Goal: Task Accomplishment & Management: Use online tool/utility

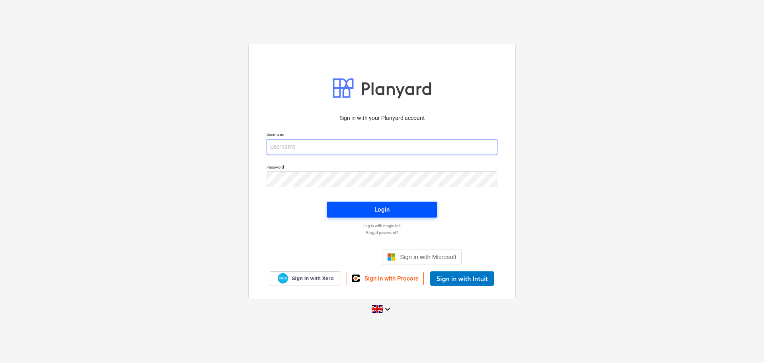
type input "[PERSON_NAME][EMAIL_ADDRESS][PERSON_NAME][DOMAIN_NAME]"
click at [385, 209] on div "Login" at bounding box center [381, 209] width 15 height 10
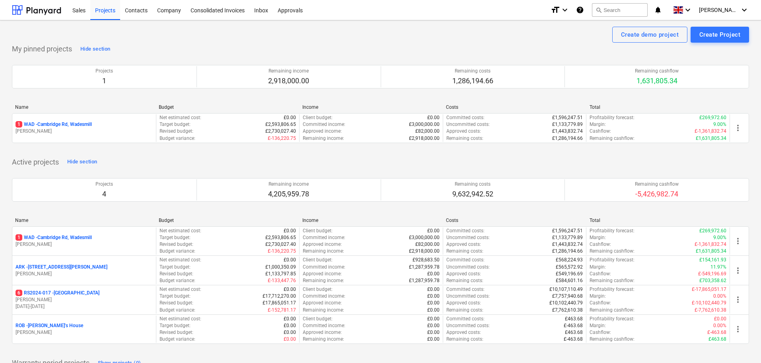
click at [65, 237] on p "1 WAD - Cambridge Rd, Wadesmill" at bounding box center [54, 237] width 76 height 7
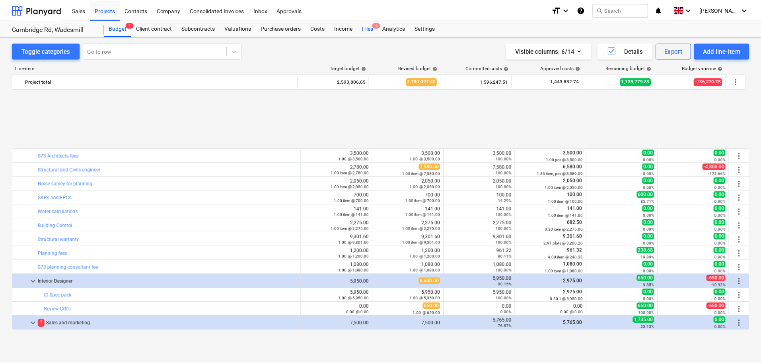
scroll to position [344, 0]
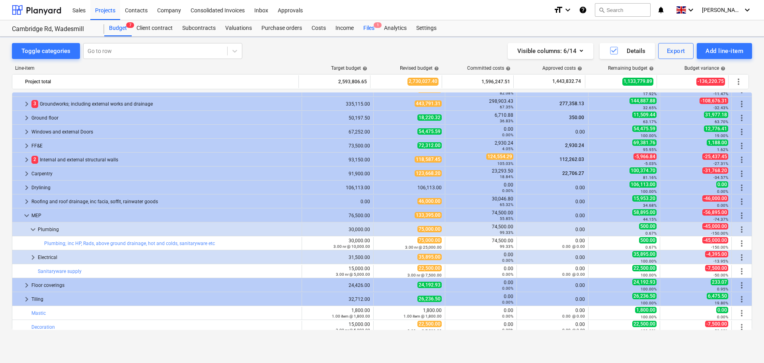
click at [372, 28] on div "Files 1" at bounding box center [369, 28] width 21 height 16
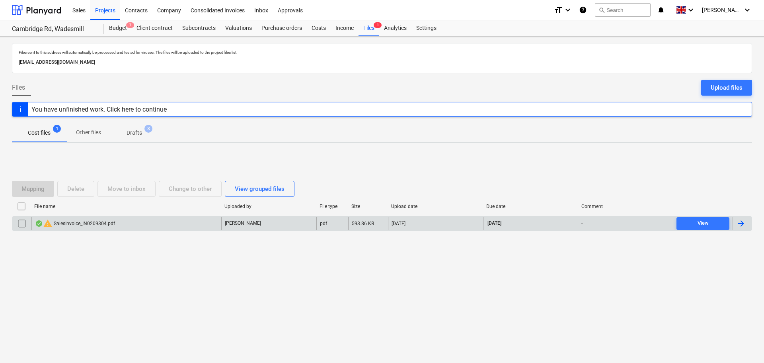
click at [101, 224] on div "warning SalesInvoice_IN0209304.pdf" at bounding box center [75, 223] width 80 height 10
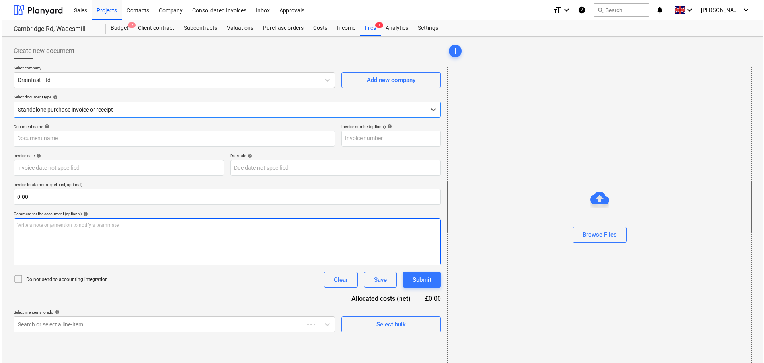
type input "IN0209304"
type input "[DATE]"
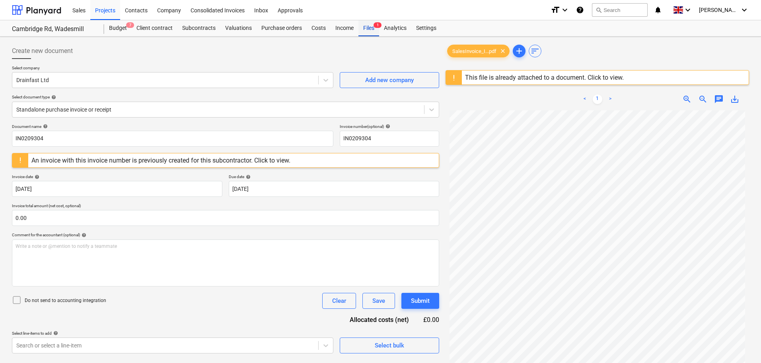
click at [370, 31] on div "Files 1" at bounding box center [369, 28] width 21 height 16
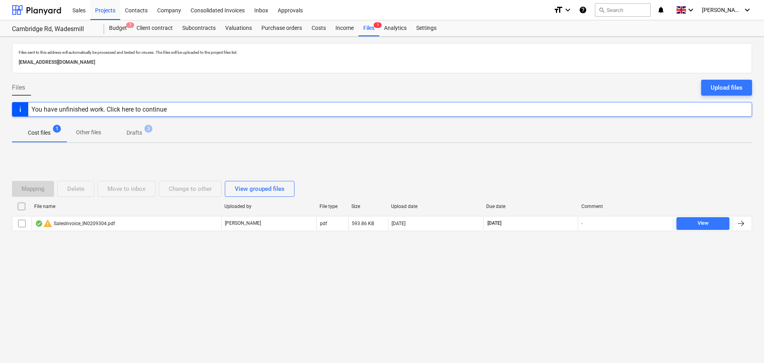
drag, startPoint x: 17, startPoint y: 223, endPoint x: 27, endPoint y: 215, distance: 13.1
click at [19, 222] on input "checkbox" at bounding box center [22, 223] width 13 height 13
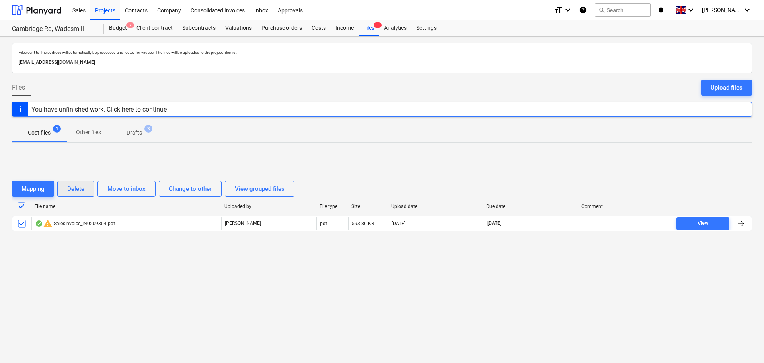
click at [84, 189] on div "Delete" at bounding box center [75, 188] width 17 height 10
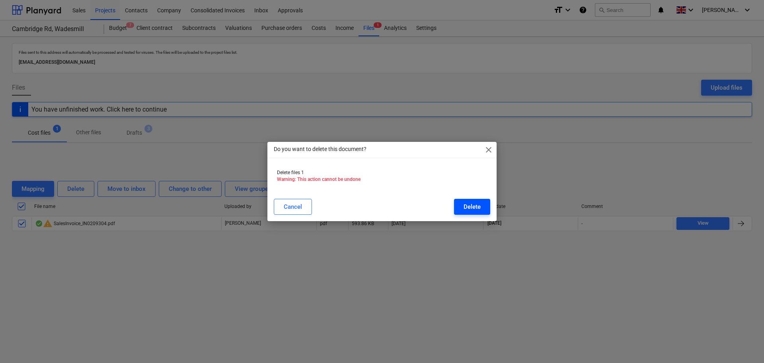
click at [481, 211] on button "Delete" at bounding box center [472, 207] width 36 height 16
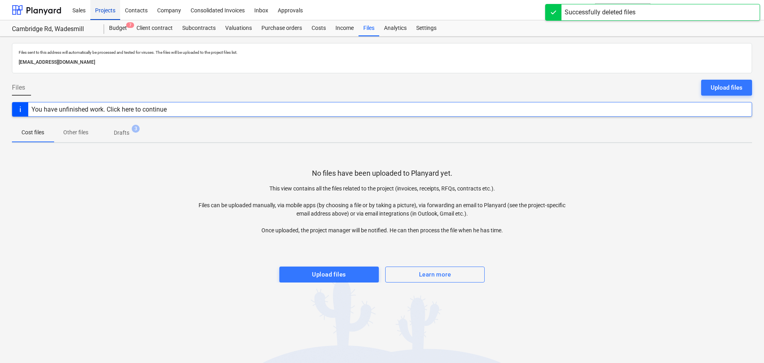
click at [109, 16] on div "Projects" at bounding box center [105, 10] width 30 height 20
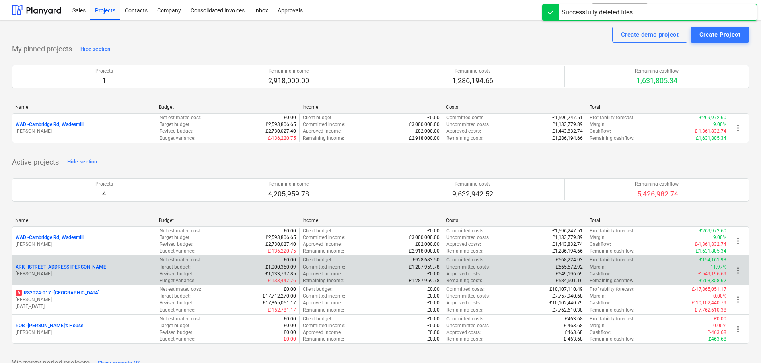
click at [59, 267] on p "ARK - 2 Galley [PERSON_NAME]" at bounding box center [62, 266] width 92 height 7
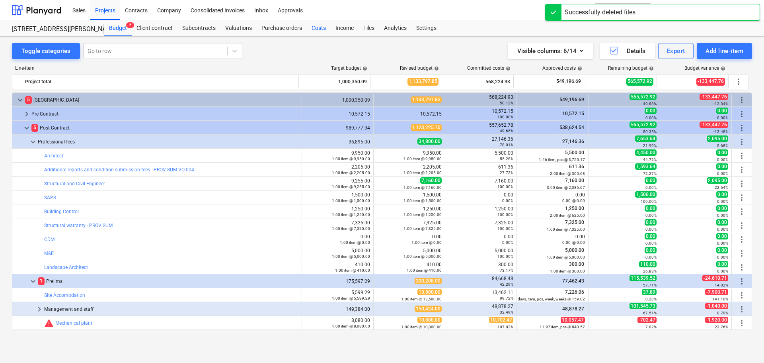
click at [320, 31] on div "Costs" at bounding box center [319, 28] width 24 height 16
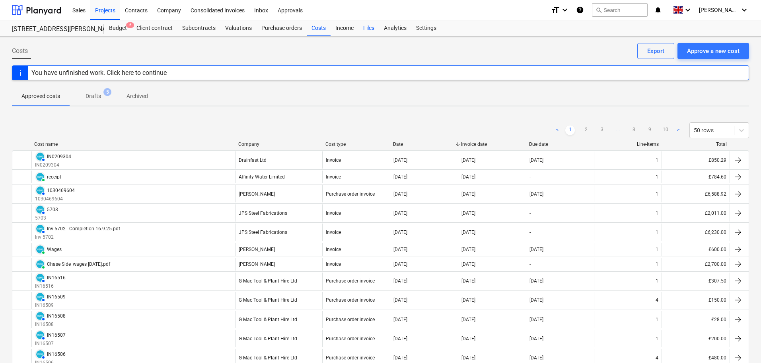
click at [371, 29] on div "Files" at bounding box center [369, 28] width 21 height 16
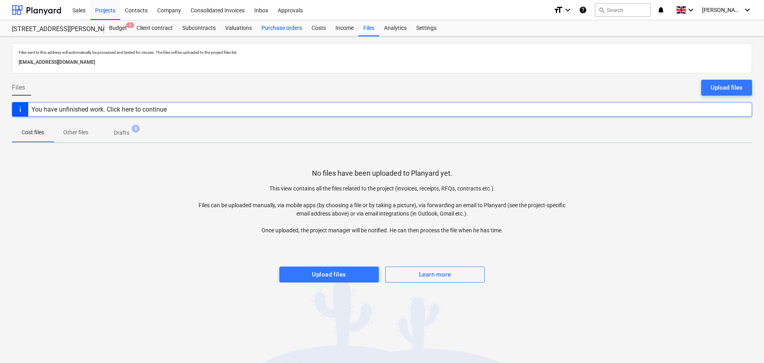
click at [285, 29] on div "Purchase orders" at bounding box center [282, 28] width 50 height 16
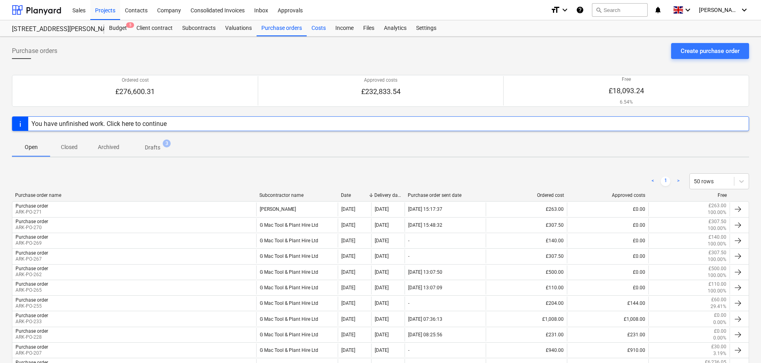
click at [322, 29] on div "Costs" at bounding box center [319, 28] width 24 height 16
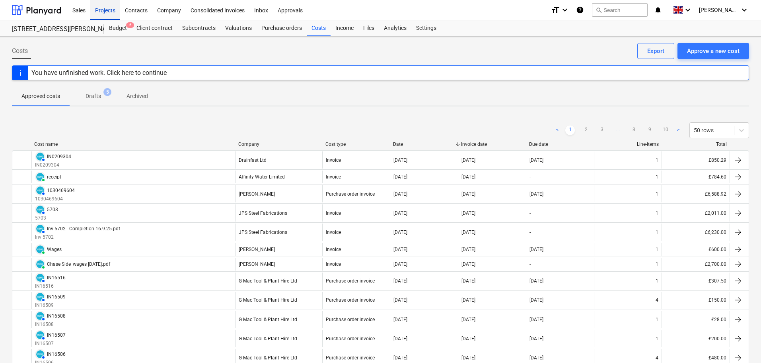
click at [108, 9] on div "Projects" at bounding box center [105, 10] width 30 height 20
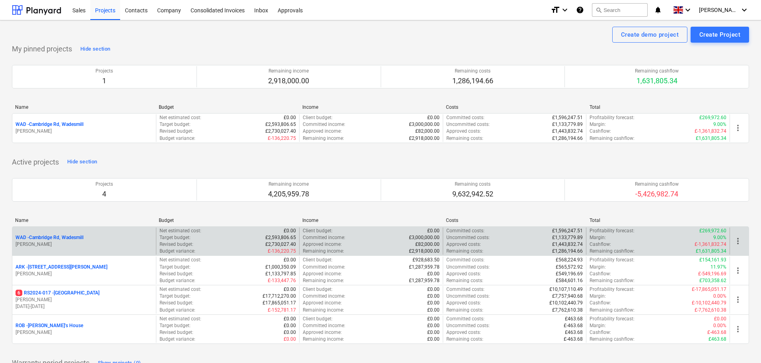
click at [67, 236] on p "WAD - Cambridge Rd, Wadesmill" at bounding box center [50, 237] width 68 height 7
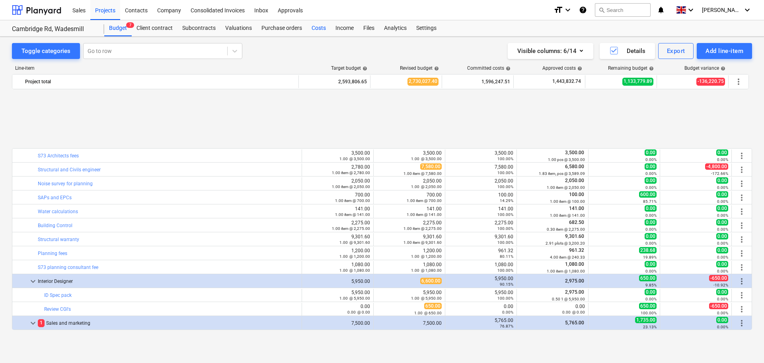
click at [314, 28] on div "Costs" at bounding box center [319, 28] width 24 height 16
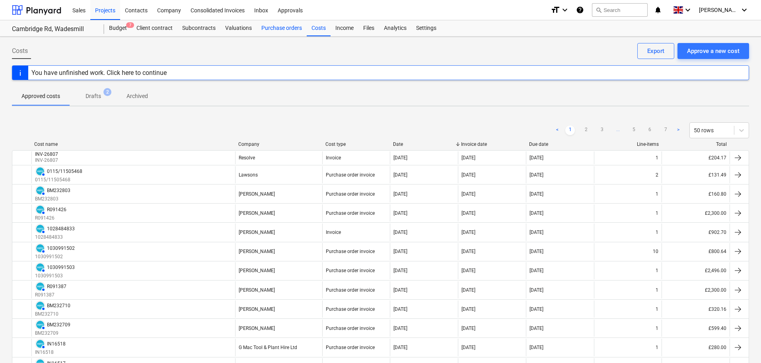
click at [275, 27] on div "Purchase orders" at bounding box center [282, 28] width 50 height 16
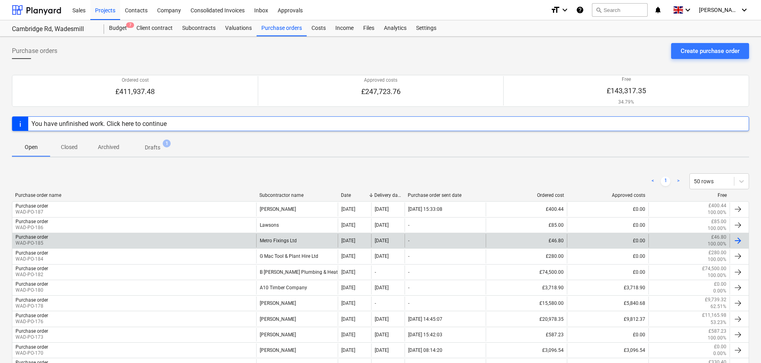
click at [76, 243] on div "Purchase order WAD-PO-185" at bounding box center [134, 241] width 244 height 14
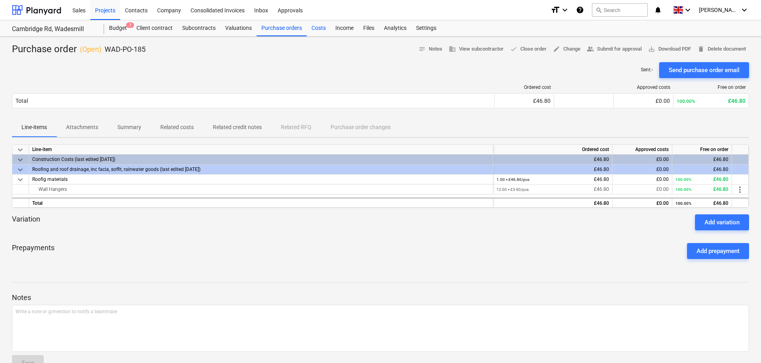
click at [320, 28] on div "Costs" at bounding box center [319, 28] width 24 height 16
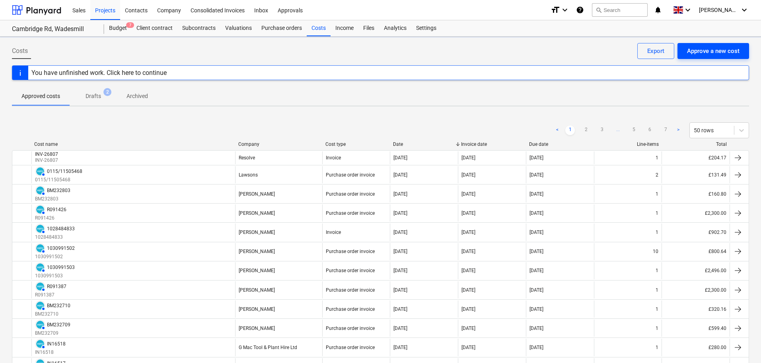
click at [728, 56] on div "Approve a new cost" at bounding box center [713, 51] width 53 height 10
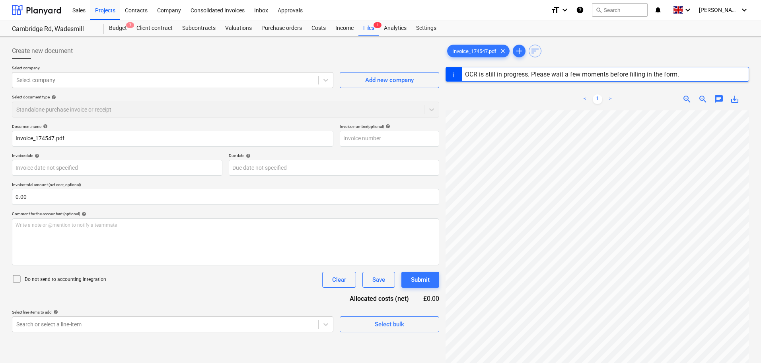
type input "174547"
type input "[DATE]"
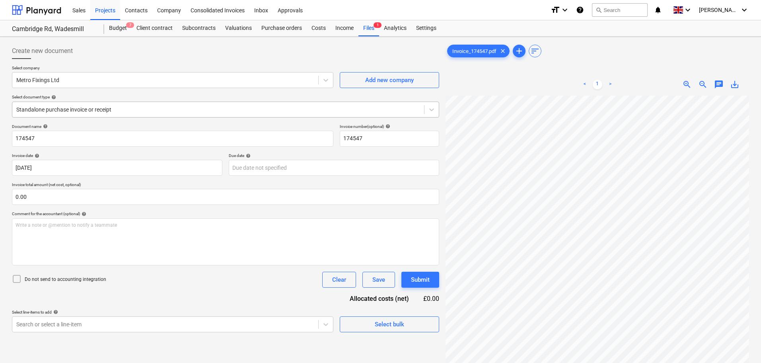
click at [76, 115] on div "Standalone purchase invoice or receipt" at bounding box center [225, 109] width 427 height 16
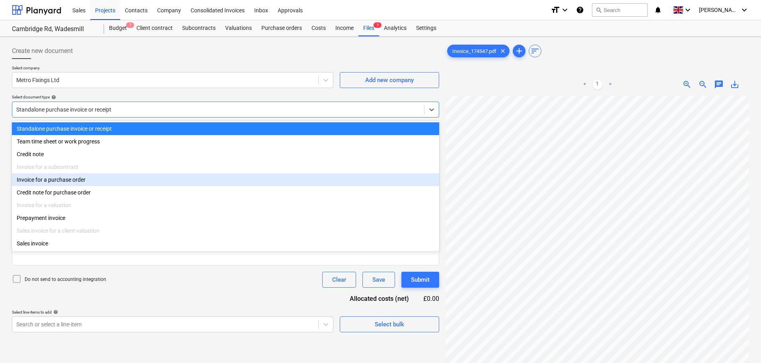
click at [65, 184] on div "Invoice for a purchase order" at bounding box center [225, 179] width 427 height 13
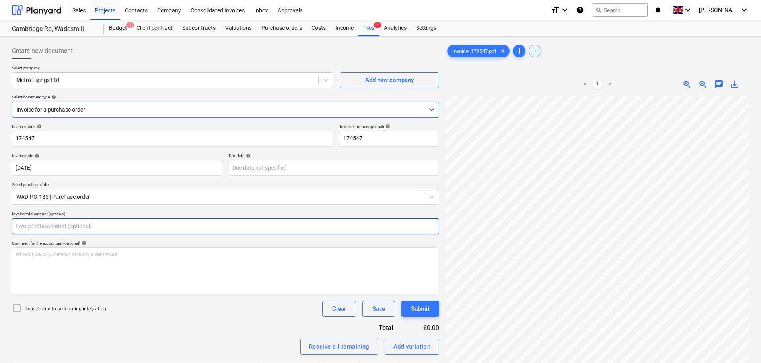
click at [60, 224] on input "text" at bounding box center [225, 226] width 427 height 16
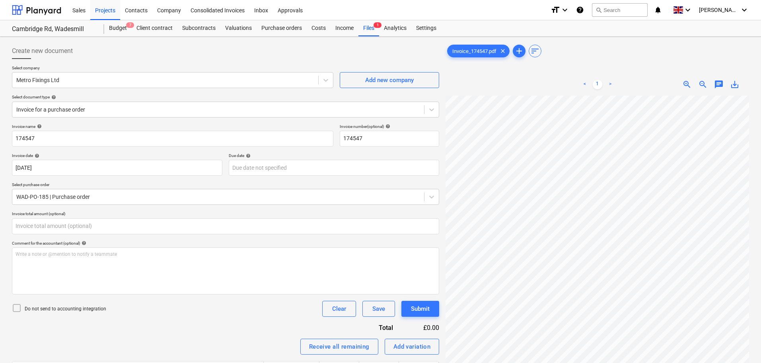
type input "0.00"
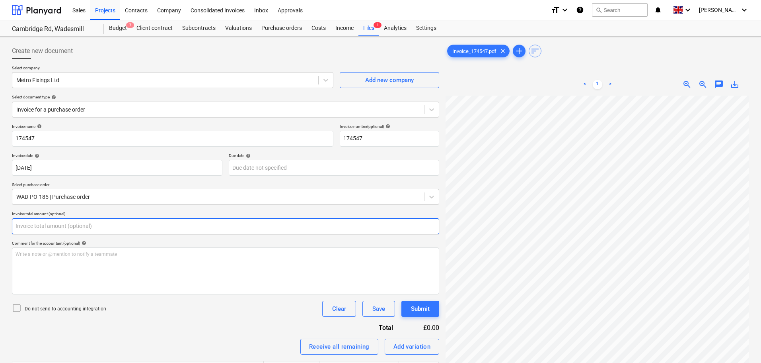
click at [28, 226] on input "text" at bounding box center [225, 226] width 427 height 16
type input "46.80"
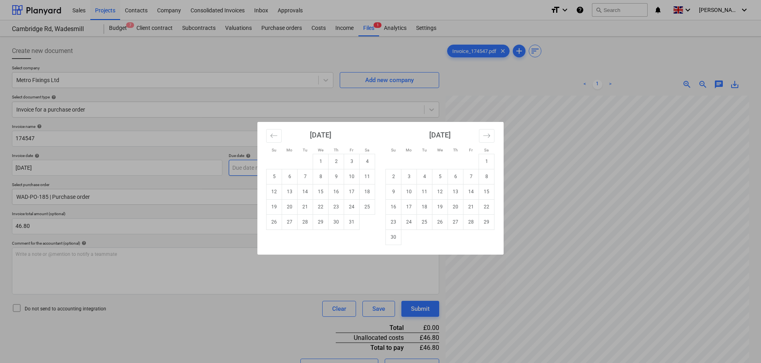
click at [256, 171] on body "Sales Projects Contacts Company Consolidated Invoices Inbox Approvals format_si…" at bounding box center [380, 181] width 761 height 363
click at [391, 237] on td "30" at bounding box center [394, 236] width 16 height 15
type input "[DATE]"
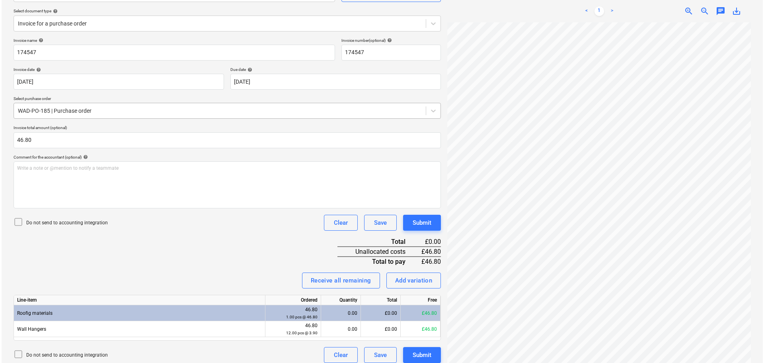
scroll to position [92, 0]
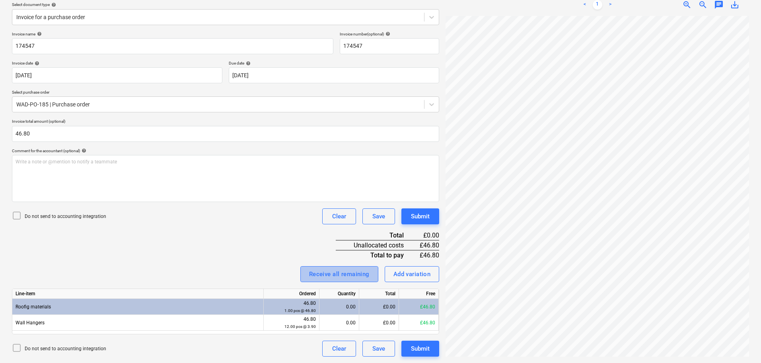
click at [324, 271] on div "Receive all remaining" at bounding box center [339, 274] width 60 height 10
drag, startPoint x: 208, startPoint y: 228, endPoint x: 158, endPoint y: 218, distance: 51.3
click at [199, 227] on div "Invoice name help 174547 Invoice number (optional) help 174547 Invoice date hel…" at bounding box center [225, 193] width 427 height 325
click at [416, 214] on div "Submit" at bounding box center [420, 216] width 19 height 10
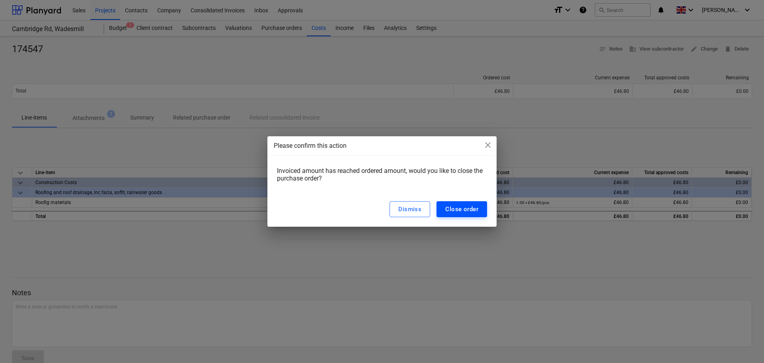
click at [460, 209] on div "Close order" at bounding box center [461, 209] width 33 height 10
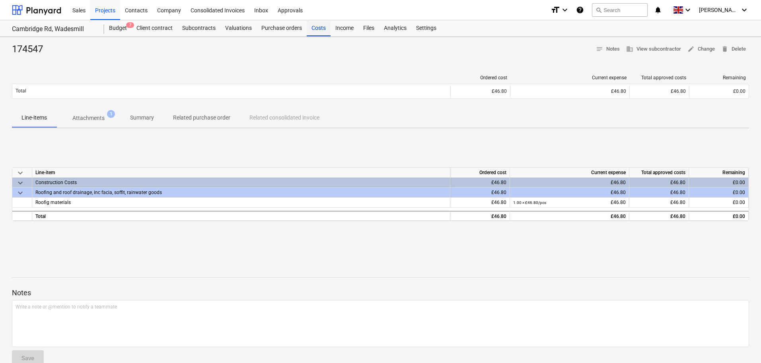
click at [318, 31] on div "Costs" at bounding box center [319, 28] width 24 height 16
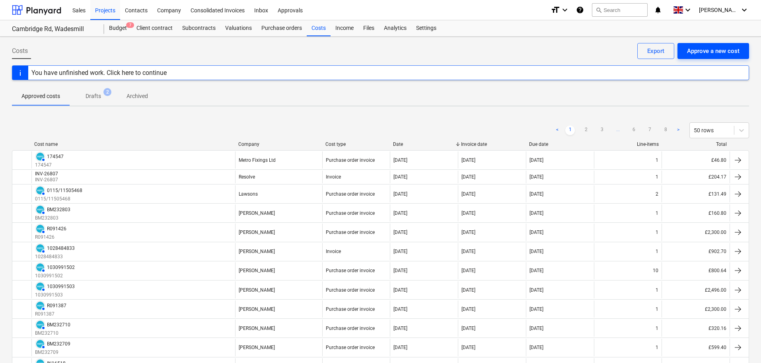
click at [708, 49] on div "Approve a new cost" at bounding box center [713, 51] width 53 height 10
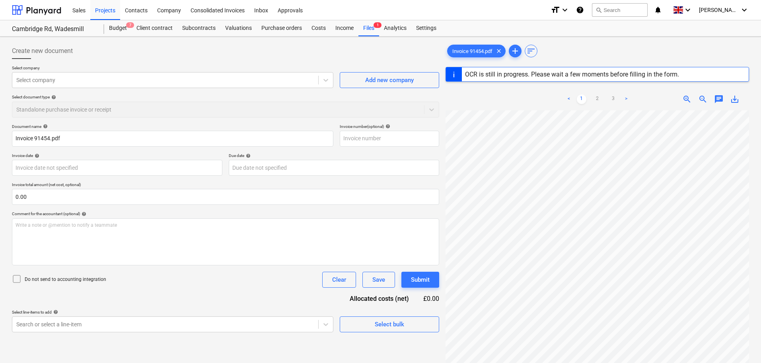
type input "91454"
type input "[DATE]"
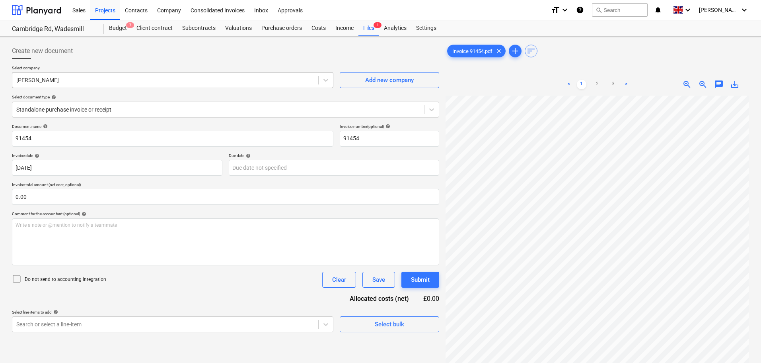
click at [150, 80] on div at bounding box center [165, 80] width 298 height 8
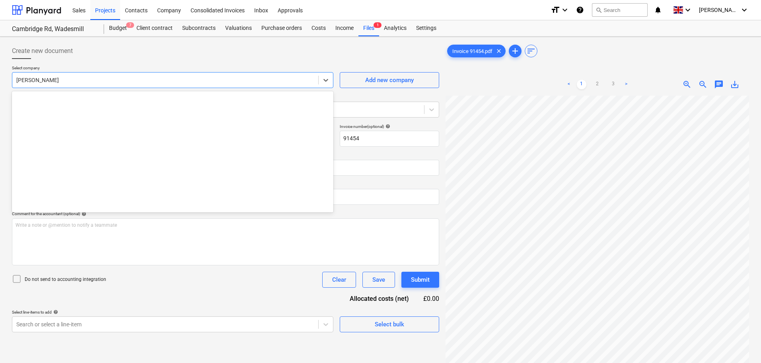
scroll to position [947, 0]
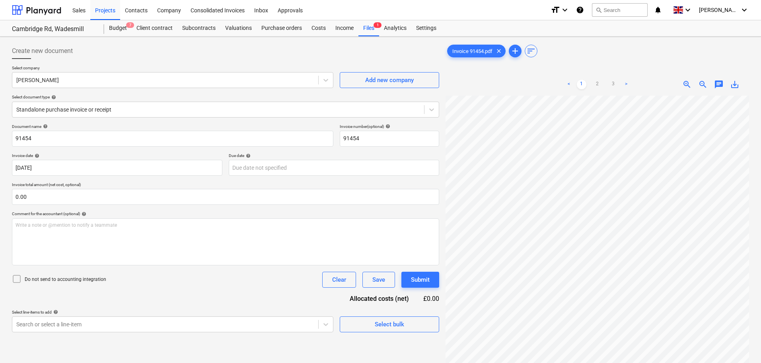
click at [163, 64] on div at bounding box center [225, 62] width 427 height 6
click at [95, 108] on div at bounding box center [218, 109] width 404 height 8
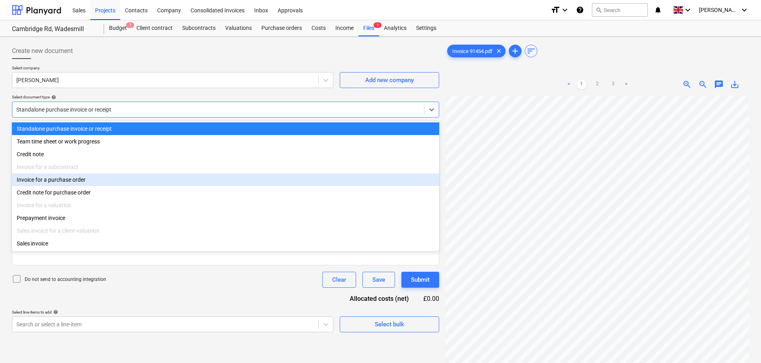
click at [60, 180] on div "Invoice for a purchase order" at bounding box center [225, 179] width 427 height 13
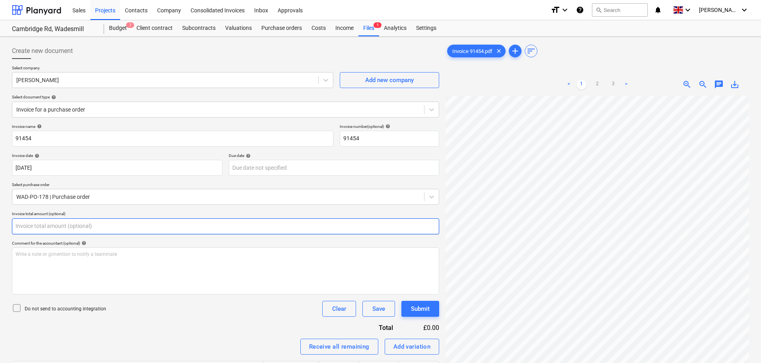
click at [41, 220] on input "text" at bounding box center [225, 226] width 427 height 16
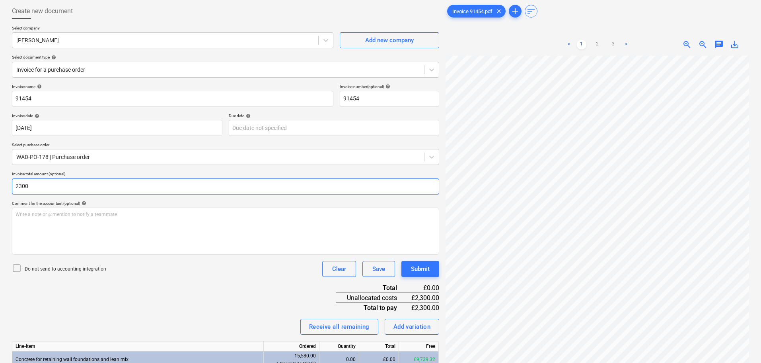
scroll to position [108, 0]
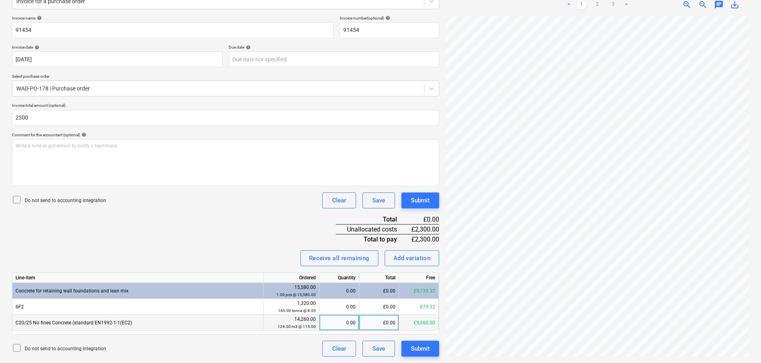
type input "2,300.00"
click at [384, 324] on div "£0.00" at bounding box center [379, 322] width 40 height 16
type input "2300"
click at [207, 238] on div "Invoice name help 91454 Invoice number (optional) help 91454 Invoice date help …" at bounding box center [225, 186] width 427 height 341
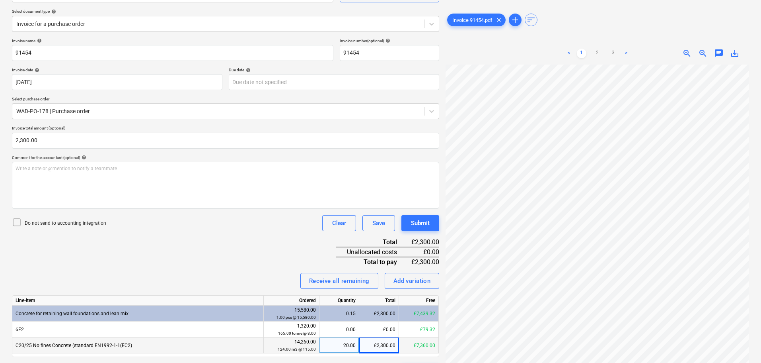
scroll to position [0, 0]
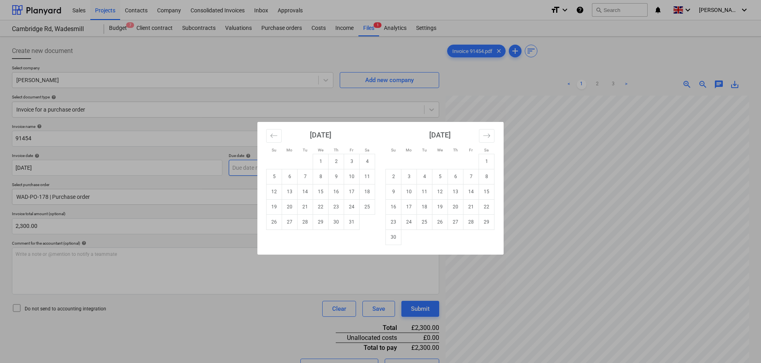
click at [275, 170] on body "Sales Projects Contacts Company Consolidated Invoices Inbox Approvals format_si…" at bounding box center [380, 181] width 761 height 363
click at [460, 194] on td "13" at bounding box center [456, 191] width 16 height 15
type input "[DATE]"
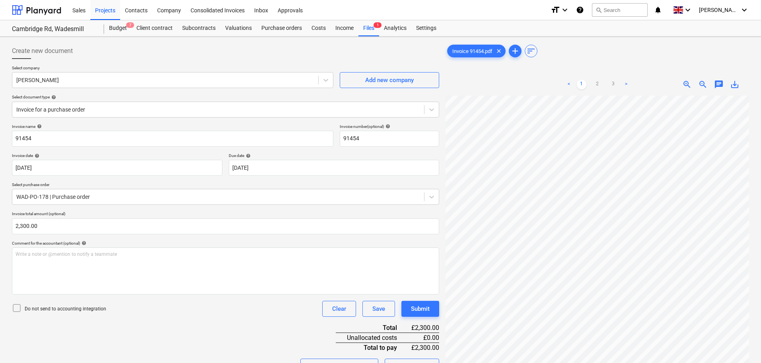
click at [219, 308] on div "Do not send to accounting integration Clear Save Submit" at bounding box center [225, 308] width 427 height 16
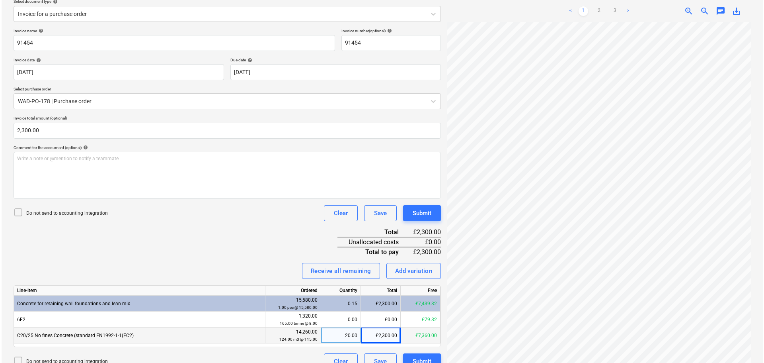
scroll to position [108, 0]
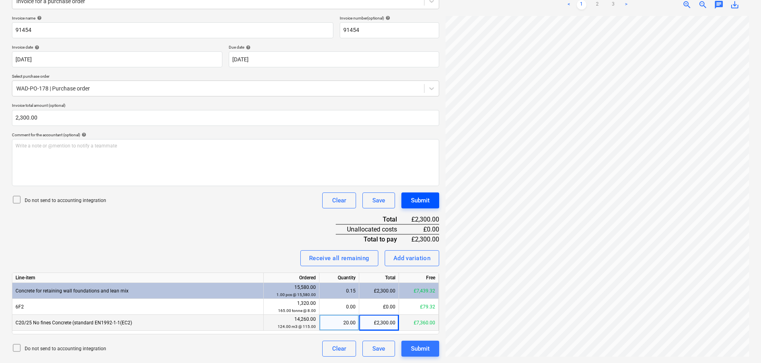
click at [420, 199] on div "Submit" at bounding box center [420, 200] width 19 height 10
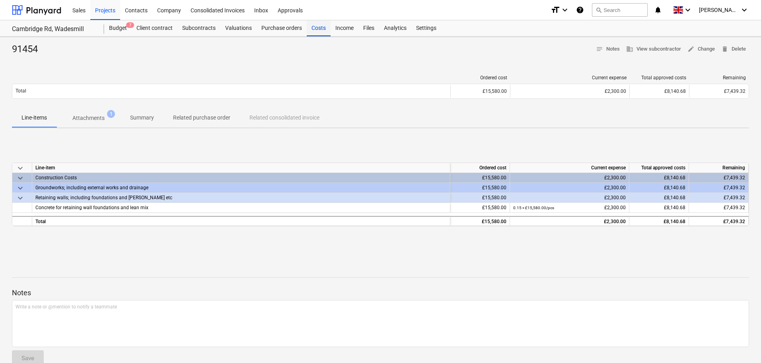
click at [322, 27] on div "Costs" at bounding box center [319, 28] width 24 height 16
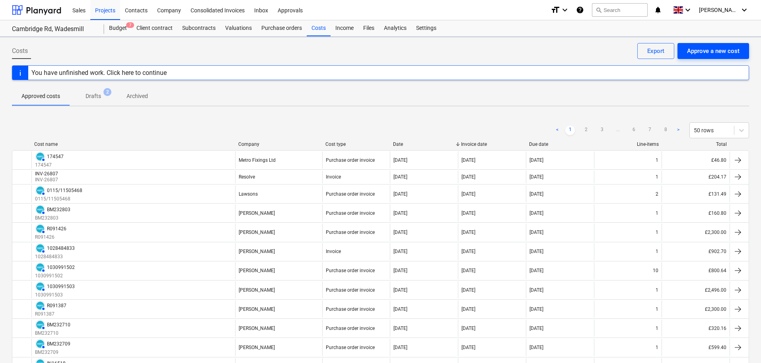
click at [715, 53] on div "Approve a new cost" at bounding box center [713, 51] width 53 height 10
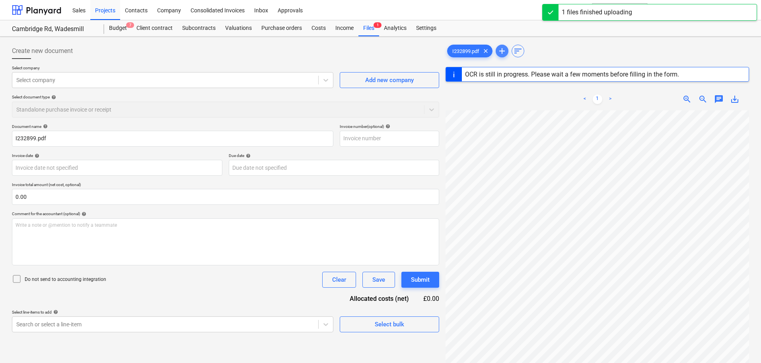
click at [506, 52] on span "add" at bounding box center [502, 51] width 10 height 10
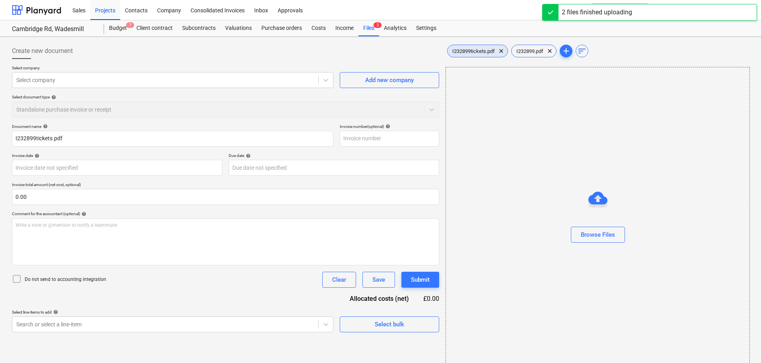
click at [475, 51] on span "I232899tickets.pdf" at bounding box center [474, 51] width 52 height 6
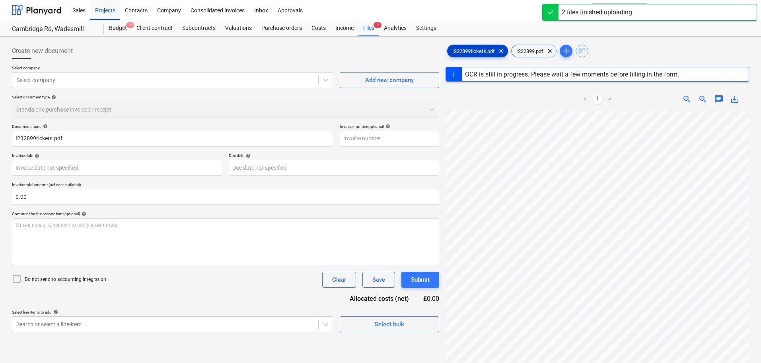
type input "BM232899"
type input "[DATE]"
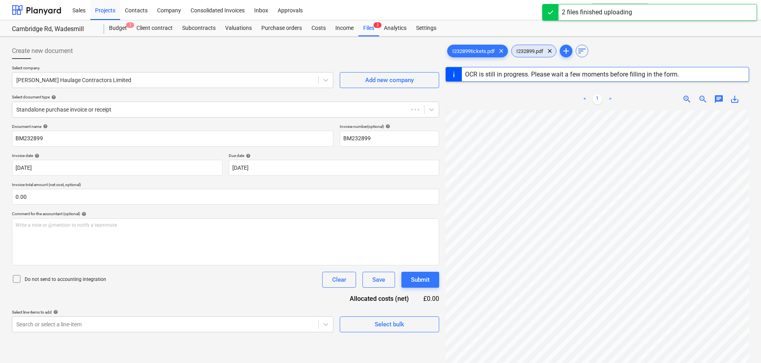
click at [527, 50] on span "I232899.pdf" at bounding box center [530, 51] width 37 height 6
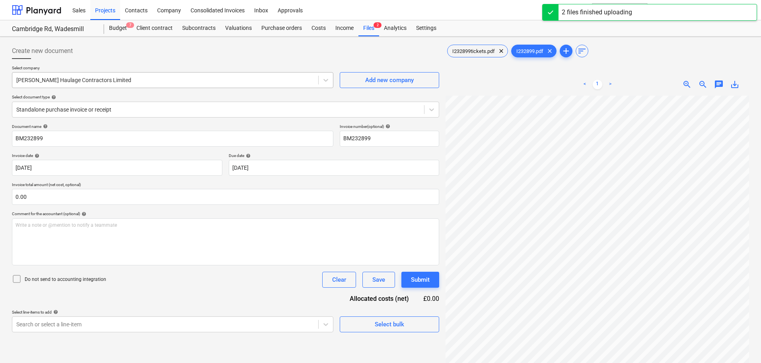
click at [76, 81] on div at bounding box center [165, 80] width 298 height 8
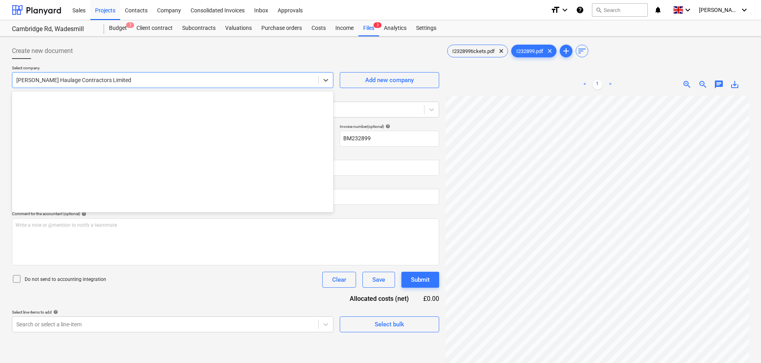
scroll to position [710, 0]
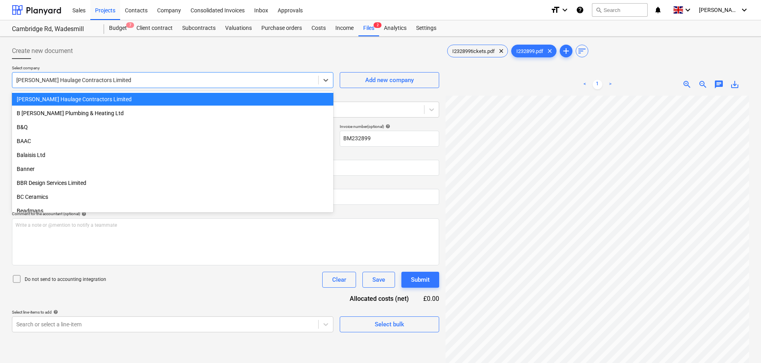
type input "mi"
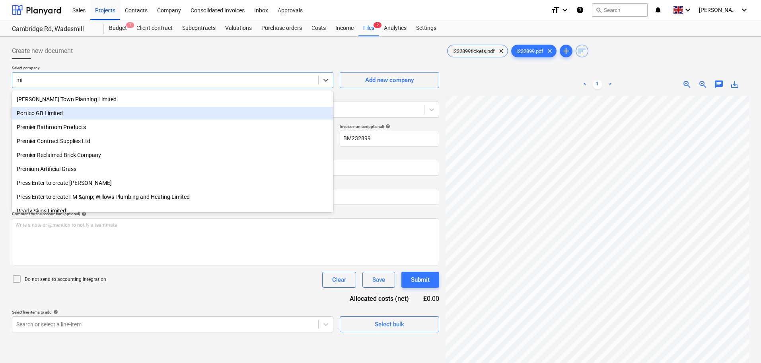
type input "100263634"
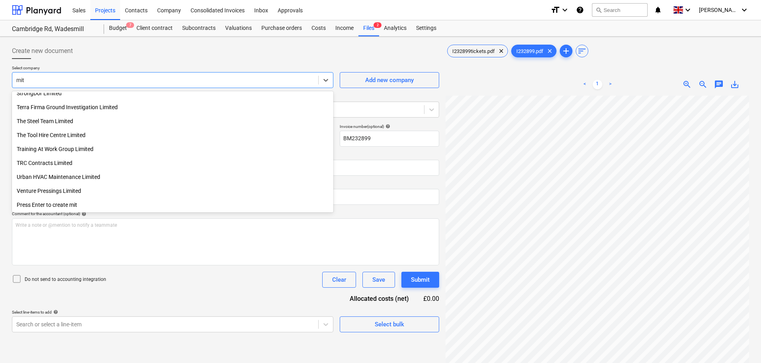
scroll to position [535, 0]
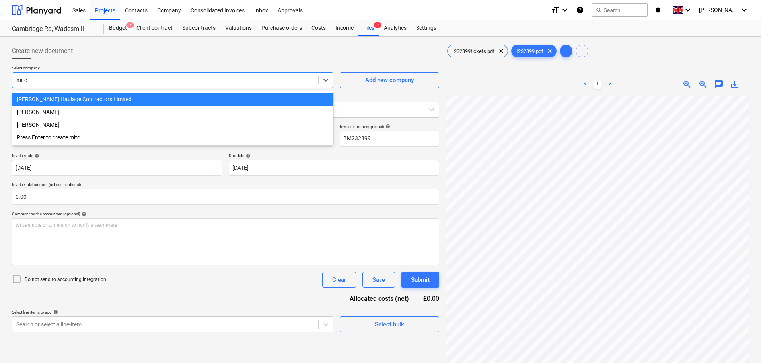
type input "[PERSON_NAME]"
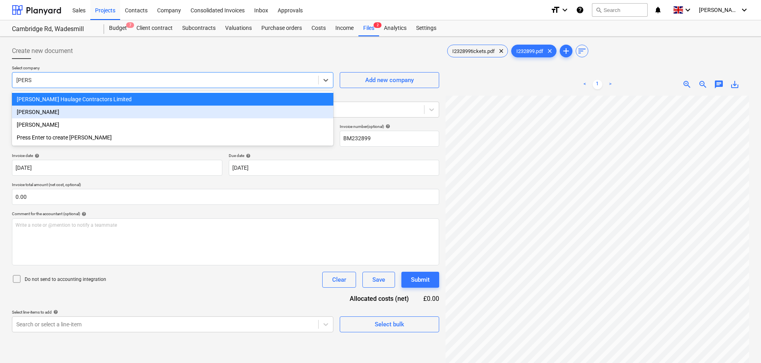
click at [71, 112] on div "[PERSON_NAME]" at bounding box center [173, 111] width 322 height 13
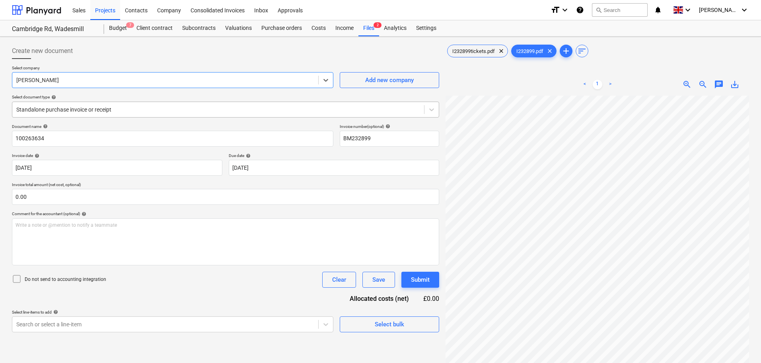
click at [75, 111] on div at bounding box center [218, 109] width 404 height 8
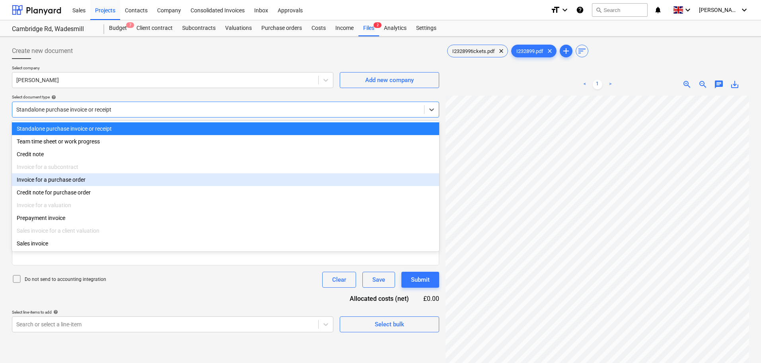
click at [59, 181] on div "Invoice for a purchase order" at bounding box center [225, 179] width 427 height 13
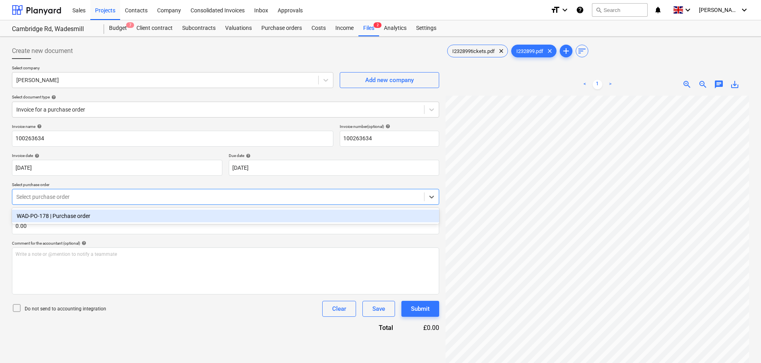
click at [60, 196] on div at bounding box center [218, 197] width 404 height 8
click at [68, 217] on div "WAD-PO-178 | Purchase order" at bounding box center [225, 215] width 427 height 13
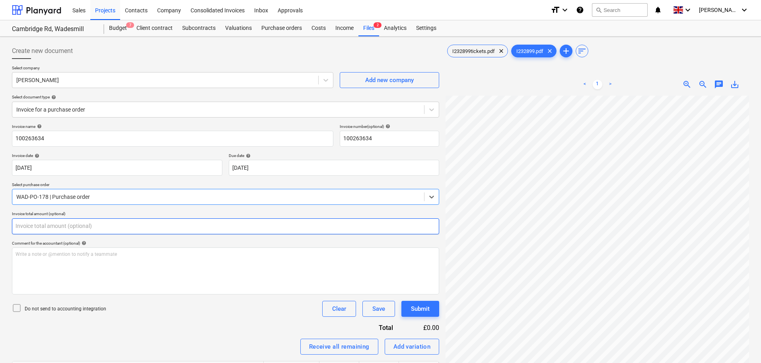
click at [48, 225] on input "text" at bounding box center [225, 226] width 427 height 16
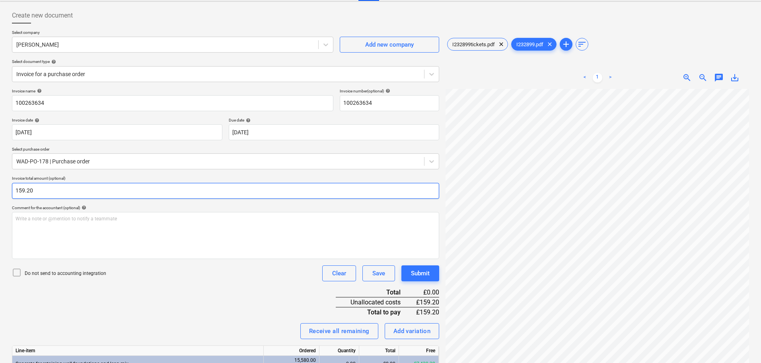
scroll to position [108, 0]
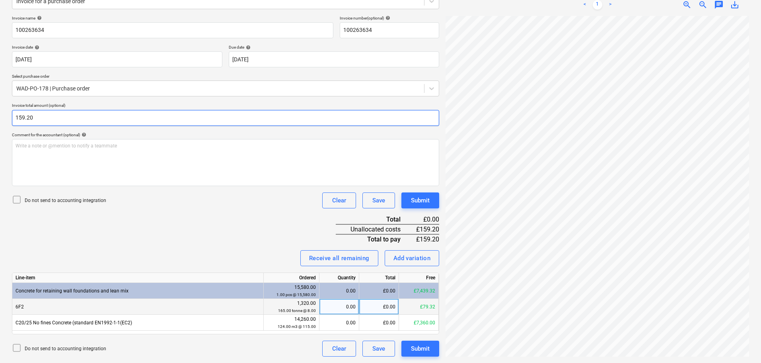
type input "159.20"
click at [382, 307] on div "£0.00" at bounding box center [379, 306] width 40 height 16
type input "159.20"
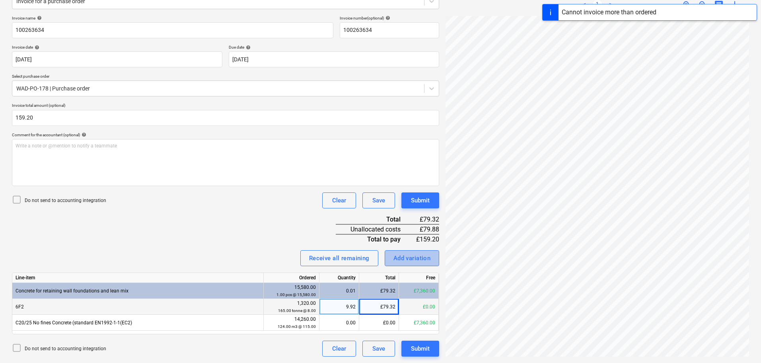
click at [422, 256] on div "Add variation" at bounding box center [412, 258] width 37 height 10
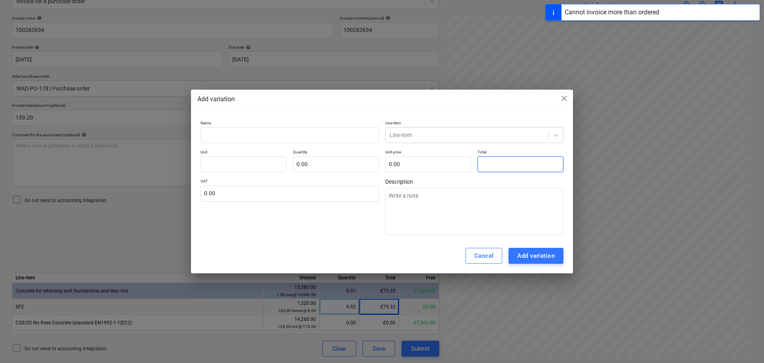
click at [501, 161] on input "text" at bounding box center [521, 164] width 86 height 16
type input "pcs"
type input "7"
type textarea "x"
type input "1.00"
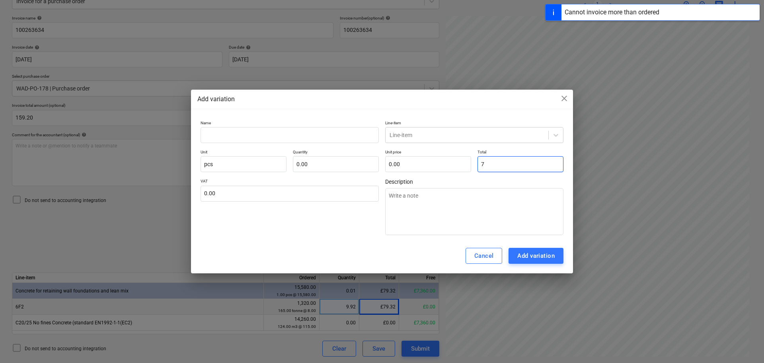
type input "7.00"
type input "79"
type textarea "x"
type input "79.00"
type input "79."
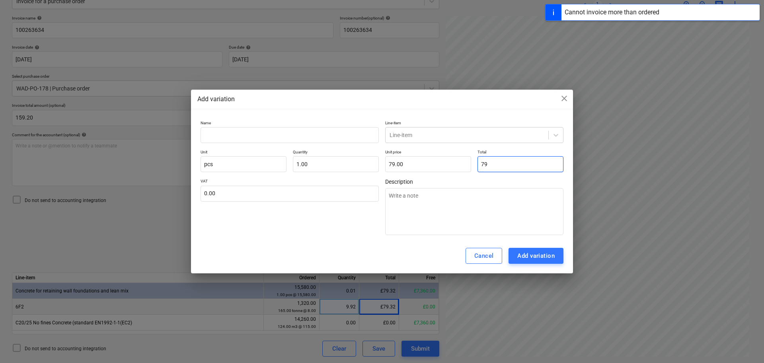
type textarea "x"
type input "79.8"
type textarea "x"
type input "79.80"
type input "79.88"
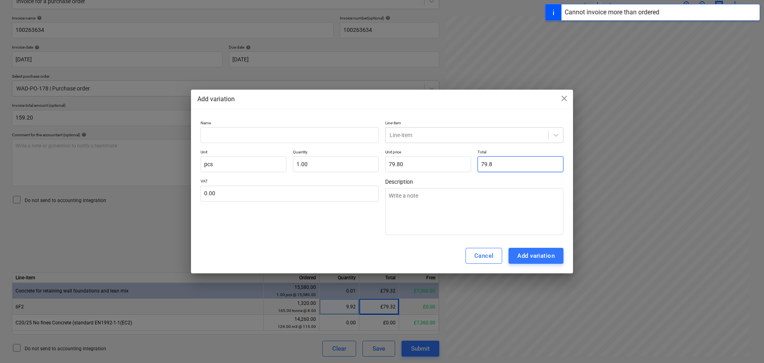
type textarea "x"
type input "79.88"
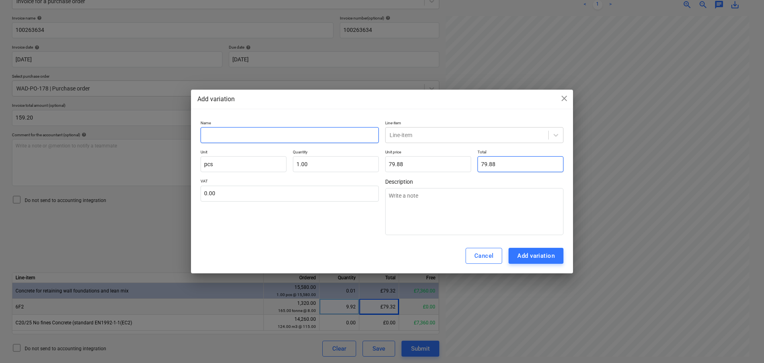
type input "79.88"
click at [261, 134] on input "text" at bounding box center [290, 135] width 178 height 16
type input "6"
type textarea "x"
type input "6f"
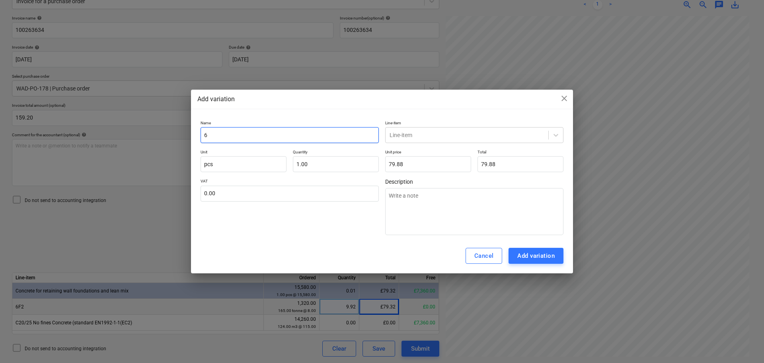
type textarea "x"
type input "6fs"
type textarea "x"
type input "6f"
type textarea "x"
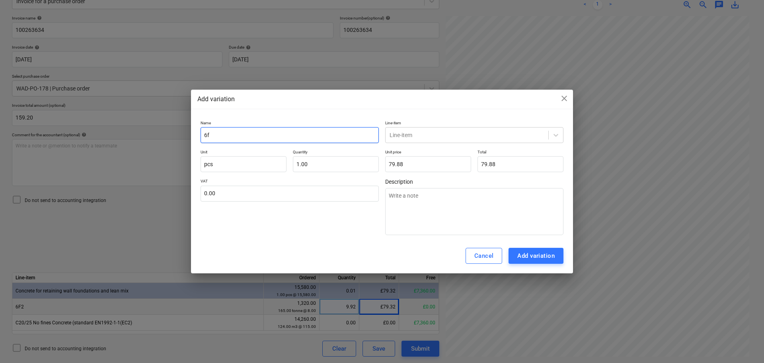
type input "6f2"
type textarea "x"
type input "6f2"
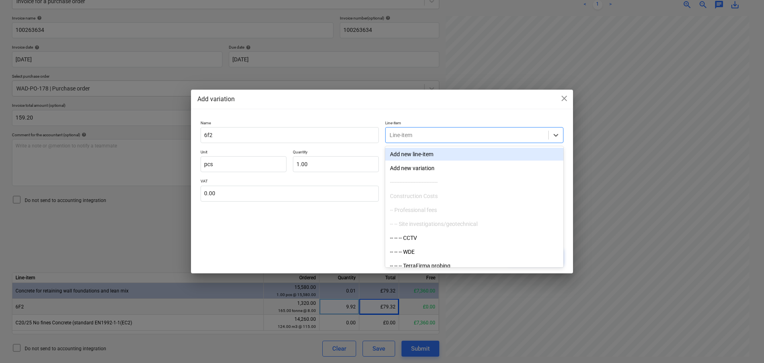
click at [420, 136] on div at bounding box center [467, 135] width 155 height 8
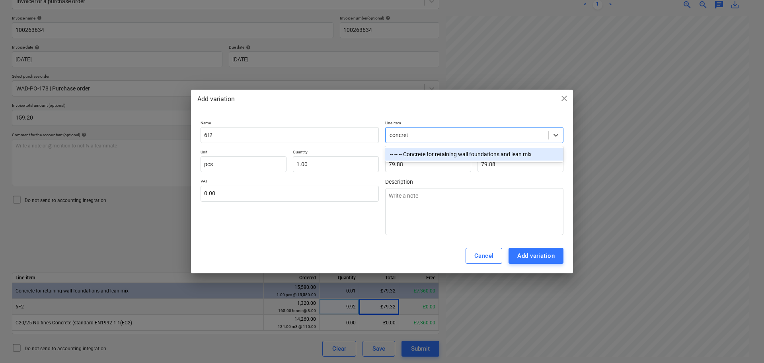
type input "concrete"
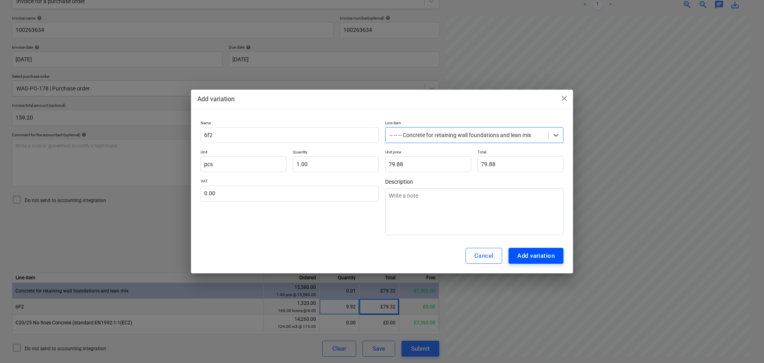
click at [526, 254] on div "Add variation" at bounding box center [535, 255] width 37 height 10
type textarea "x"
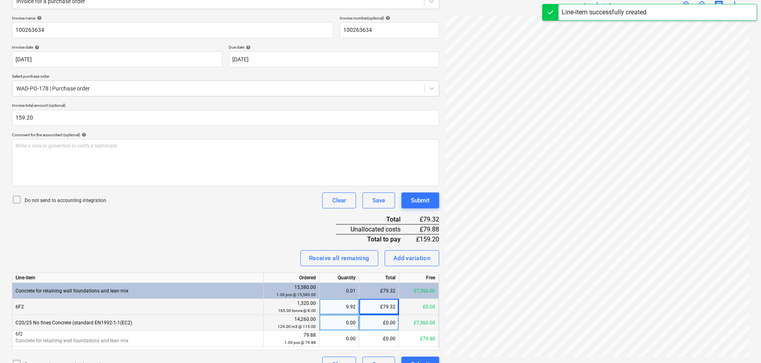
click at [385, 325] on div "£0.00" at bounding box center [379, 322] width 40 height 16
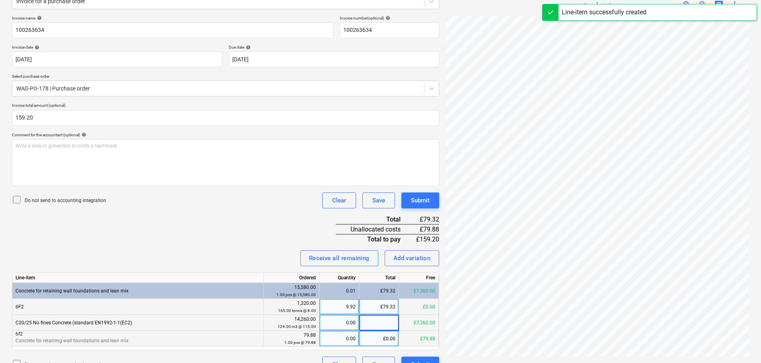
click at [389, 337] on div "£0.00" at bounding box center [379, 338] width 40 height 16
type input "79.88"
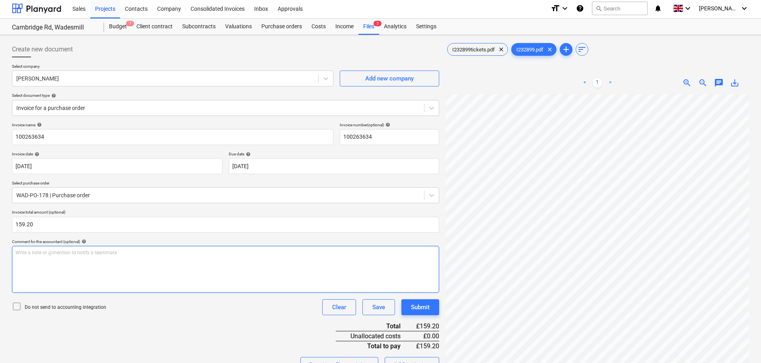
scroll to position [0, 0]
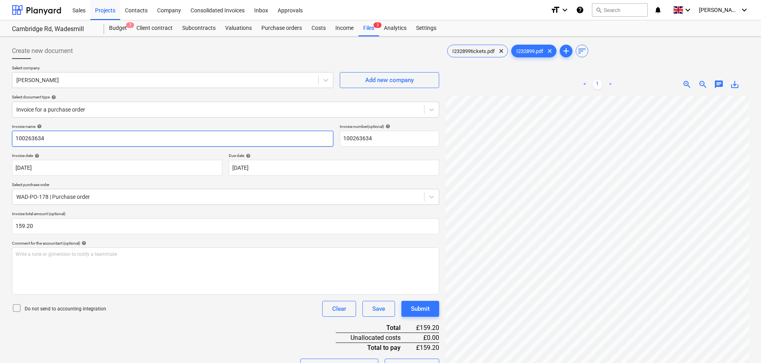
drag, startPoint x: 64, startPoint y: 141, endPoint x: 8, endPoint y: 138, distance: 55.8
click at [8, 138] on div "Create new document Select company [PERSON_NAME] Add new company Select documen…" at bounding box center [380, 262] width 761 height 450
type input "BM232899"
paste input "BM232899"
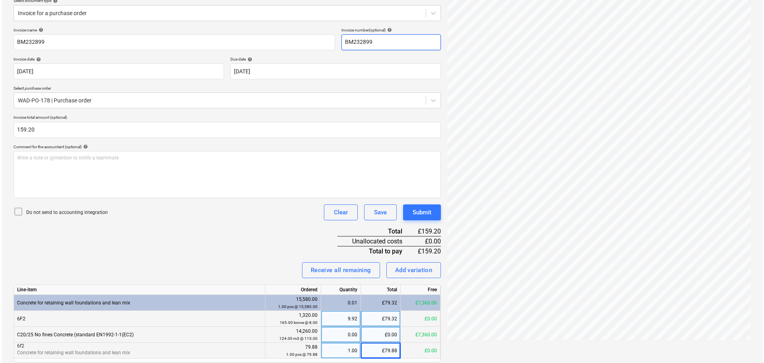
scroll to position [124, 0]
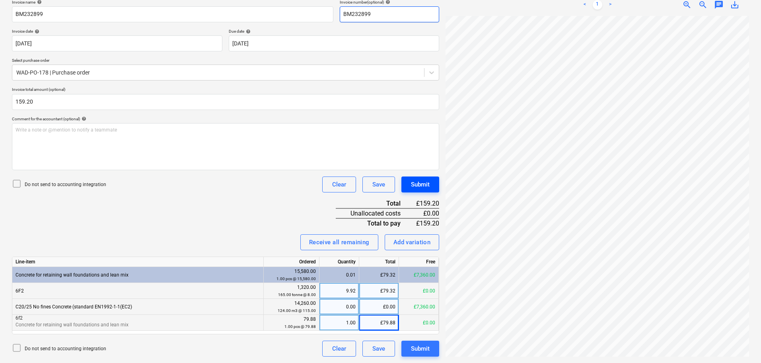
type input "BM232899"
click at [425, 183] on div "Submit" at bounding box center [420, 184] width 19 height 10
